Goal: Information Seeking & Learning: Learn about a topic

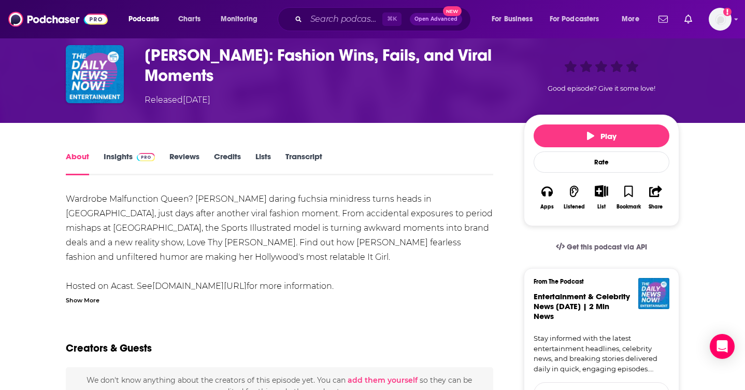
scroll to position [51, 0]
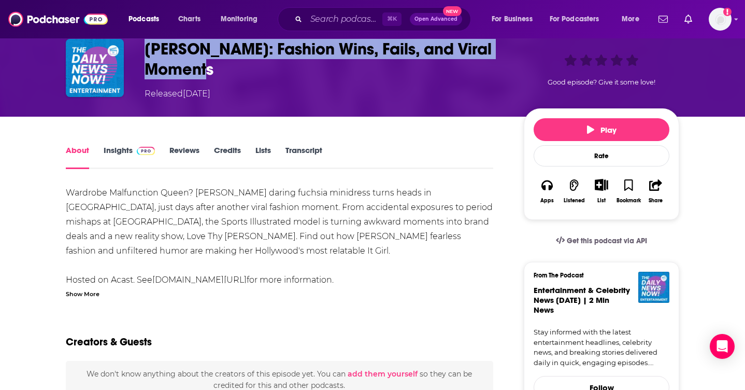
drag, startPoint x: 224, startPoint y: 71, endPoint x: 142, endPoint y: 49, distance: 85.1
click at [142, 49] on div "[PERSON_NAME]: Fashion Wins, Fails, and Viral Moments Released [DATE] Good epis…" at bounding box center [373, 69] width 614 height 61
copy h1 "[PERSON_NAME]: Fashion Wins, Fails, and Viral Moments"
